Goal: Find specific page/section: Find specific page/section

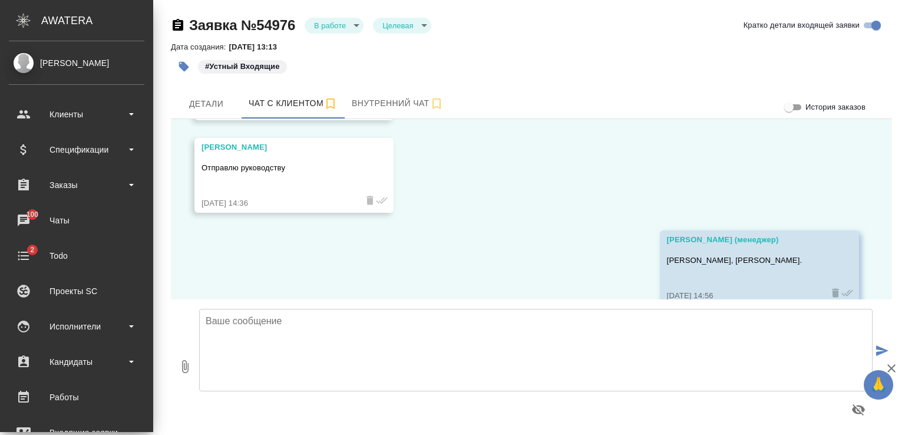
scroll to position [1028, 0]
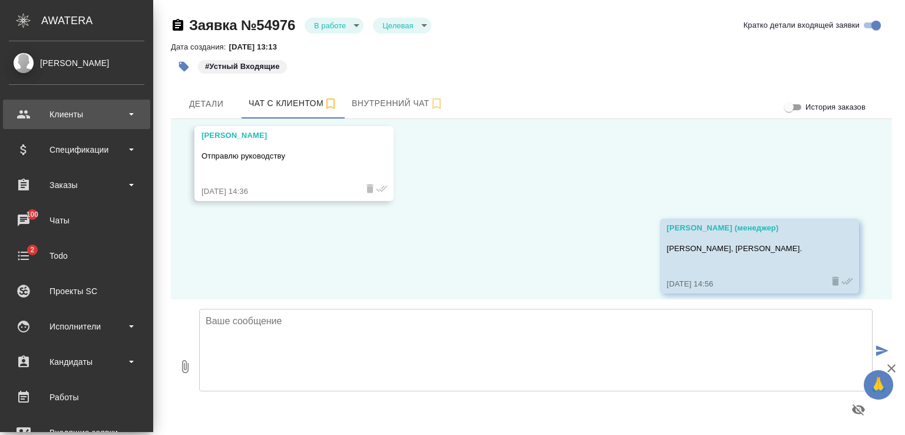
click at [64, 114] on div "Клиенты" at bounding box center [77, 114] width 136 height 18
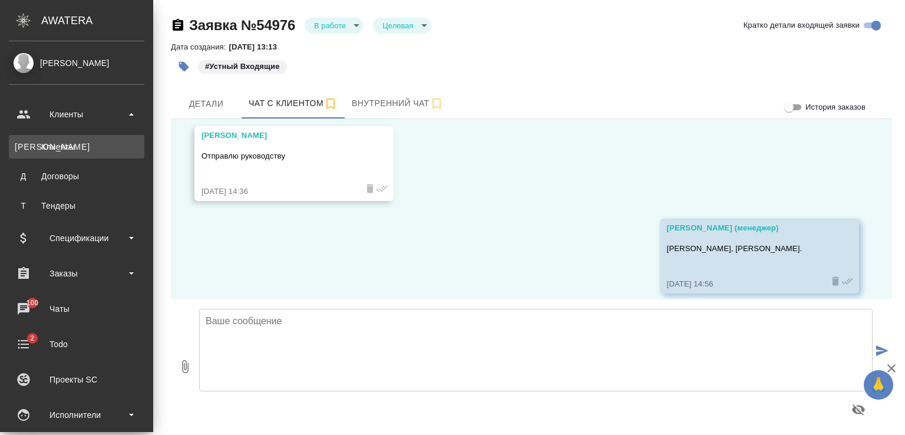
click at [64, 143] on div "Клиенты" at bounding box center [77, 147] width 124 height 12
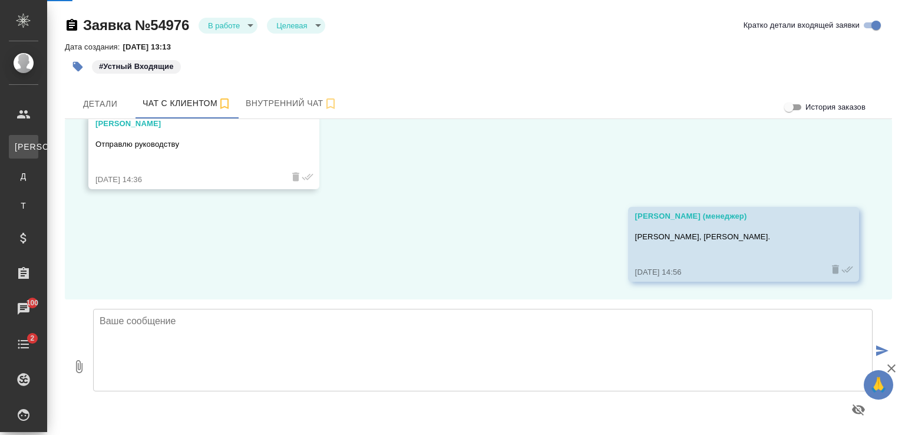
scroll to position [1017, 0]
select select "RU"
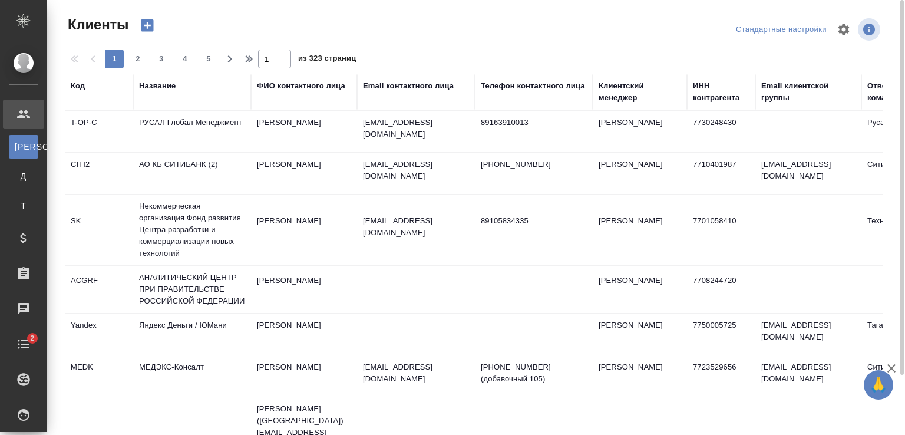
click at [165, 84] on div "Название" at bounding box center [157, 86] width 37 height 12
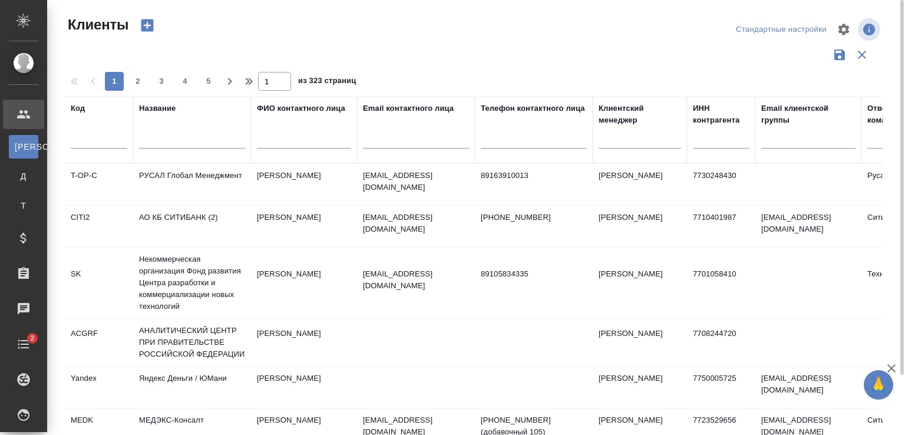
click at [178, 129] on div at bounding box center [192, 142] width 106 height 29
click at [173, 141] on input "text" at bounding box center [192, 141] width 106 height 15
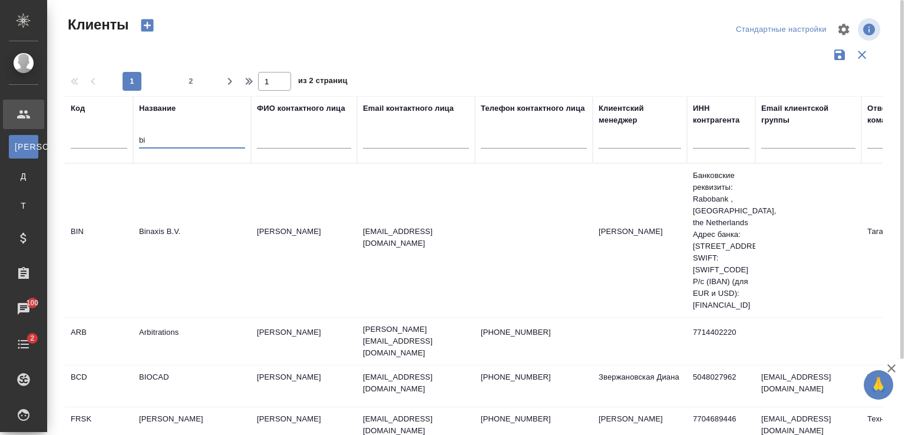
type input "b"
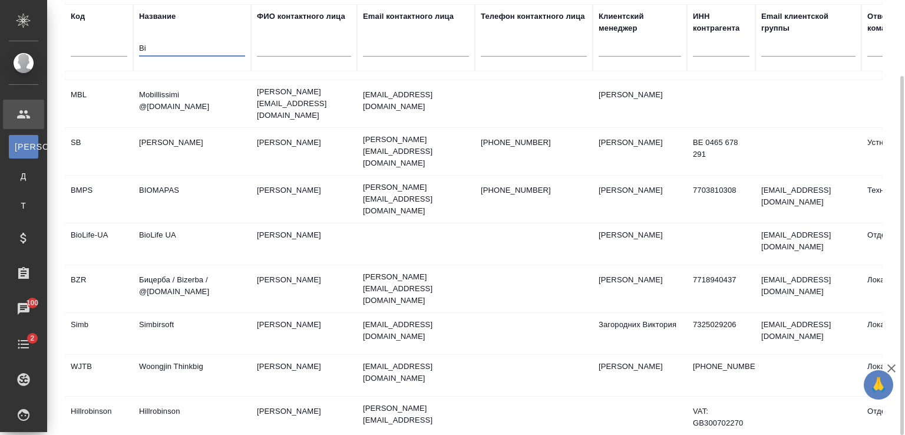
scroll to position [842, 0]
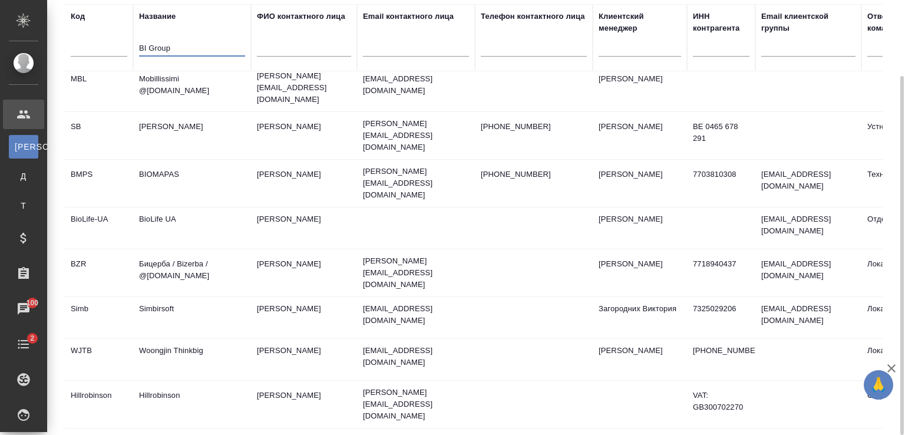
type input "BI Group"
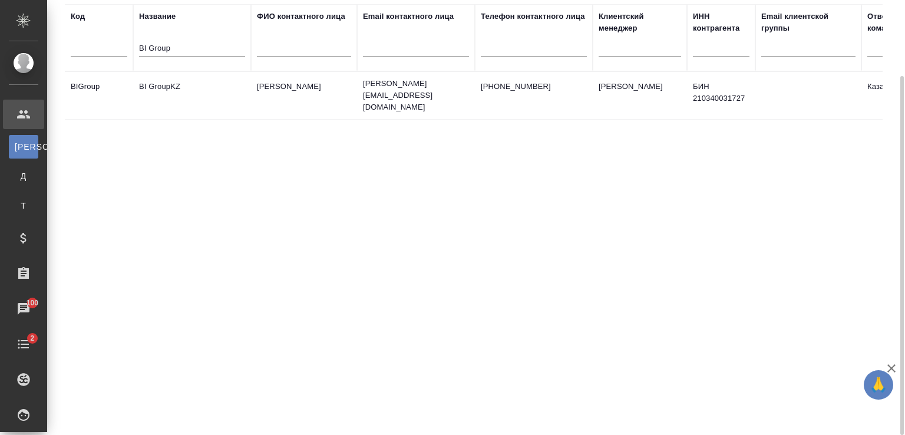
scroll to position [0, 0]
click at [184, 78] on td "BI GroupKZ" at bounding box center [192, 95] width 118 height 41
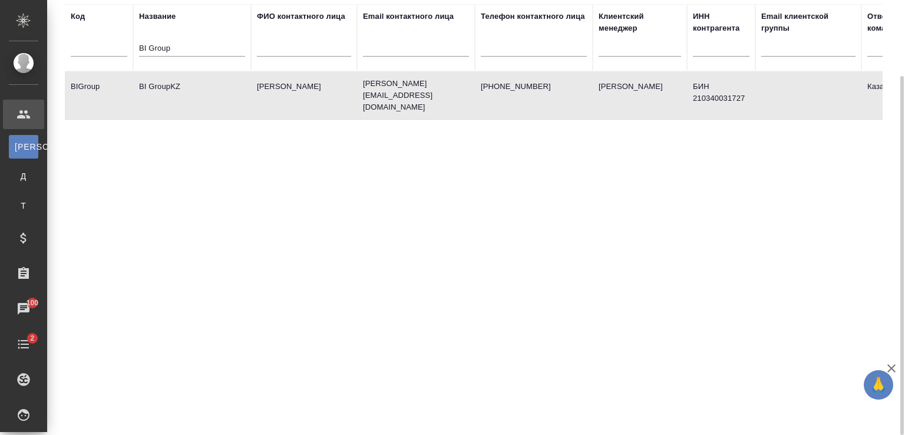
click at [184, 78] on td "BI GroupKZ" at bounding box center [192, 95] width 118 height 41
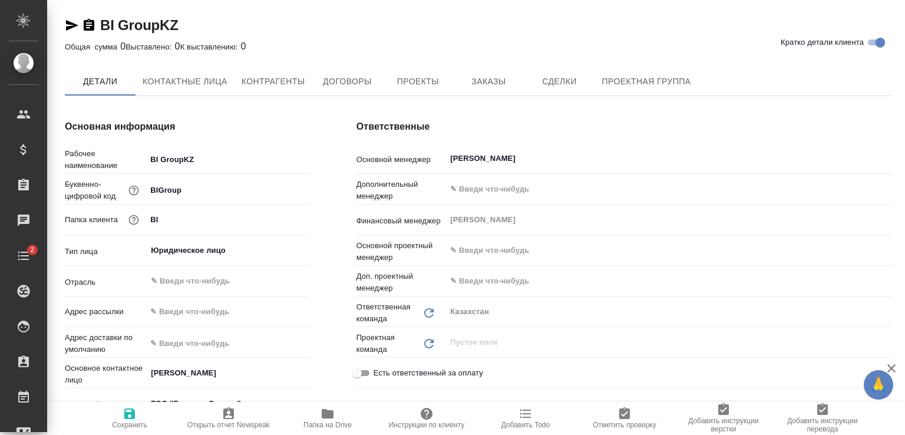
type textarea "x"
click at [72, 23] on icon "button" at bounding box center [72, 25] width 12 height 11
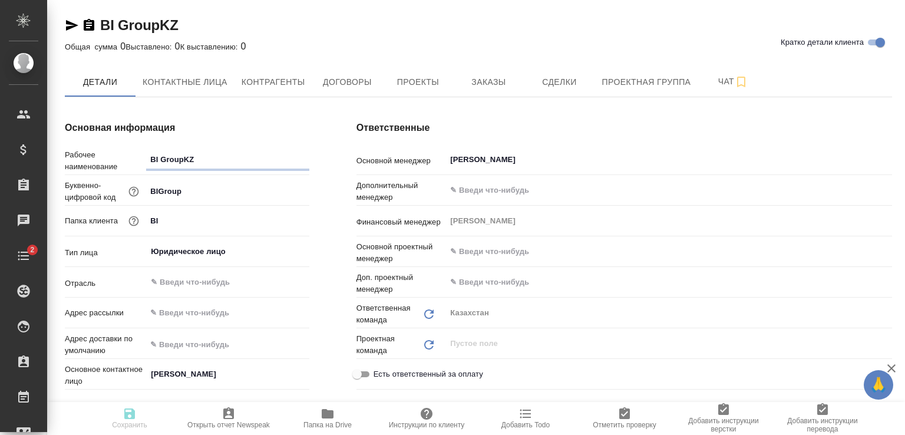
type textarea "x"
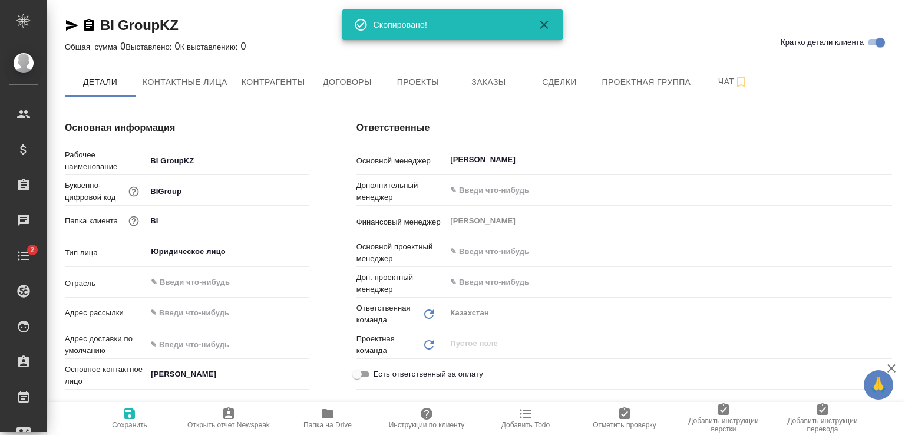
type textarea "x"
